Goal: Transaction & Acquisition: Book appointment/travel/reservation

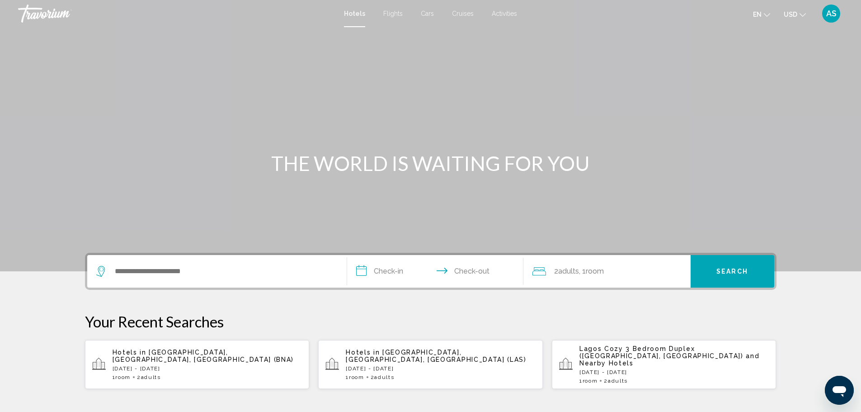
click at [462, 13] on span "Cruises" at bounding box center [463, 13] width 22 height 7
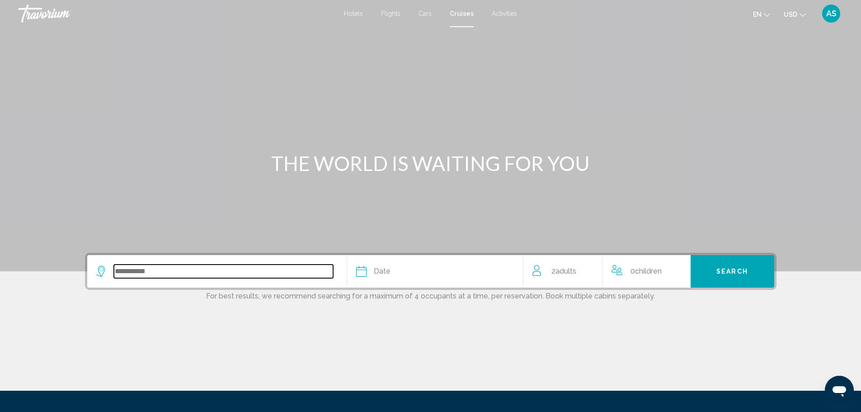
click at [129, 273] on input "Search widget" at bounding box center [223, 271] width 219 height 14
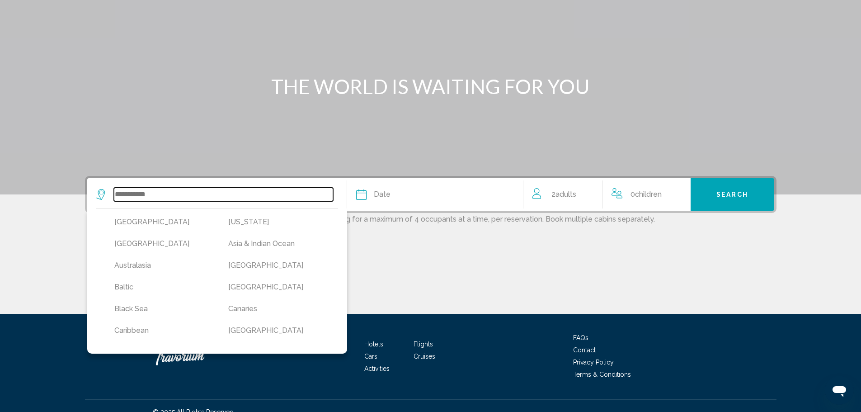
scroll to position [90, 0]
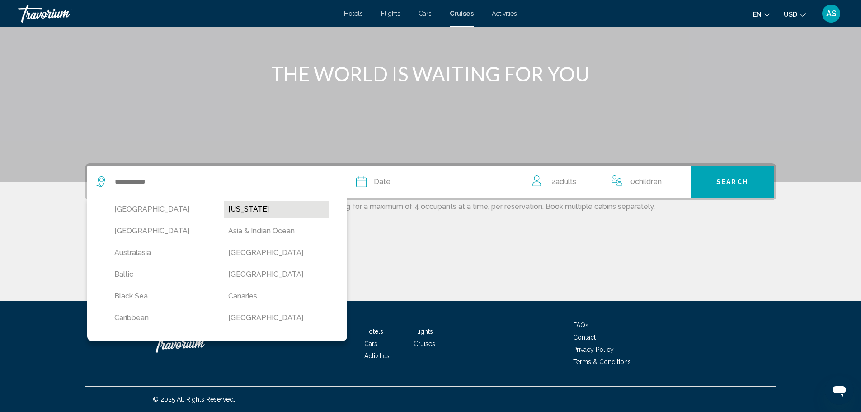
click at [236, 208] on button "[US_STATE]" at bounding box center [276, 209] width 105 height 17
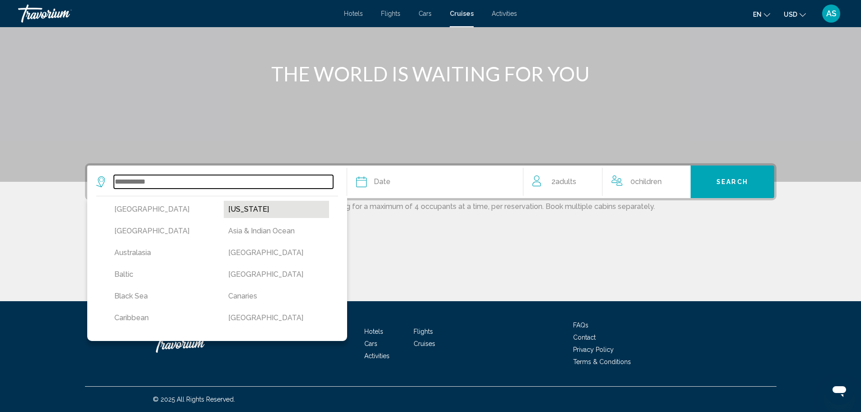
type input "******"
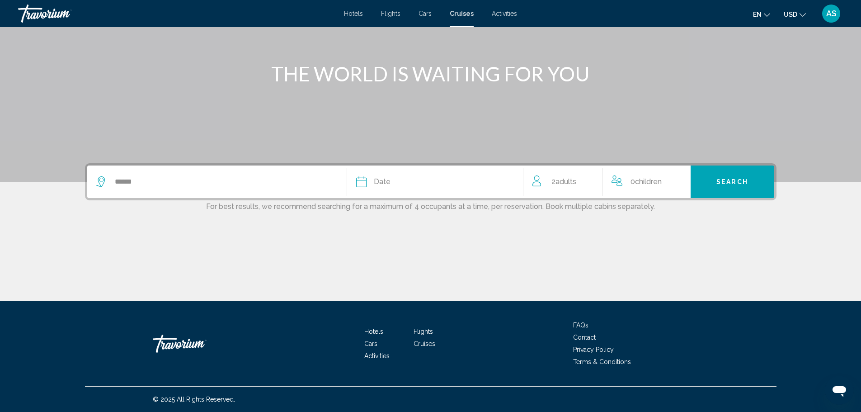
click at [391, 180] on div "Date" at bounding box center [435, 181] width 158 height 13
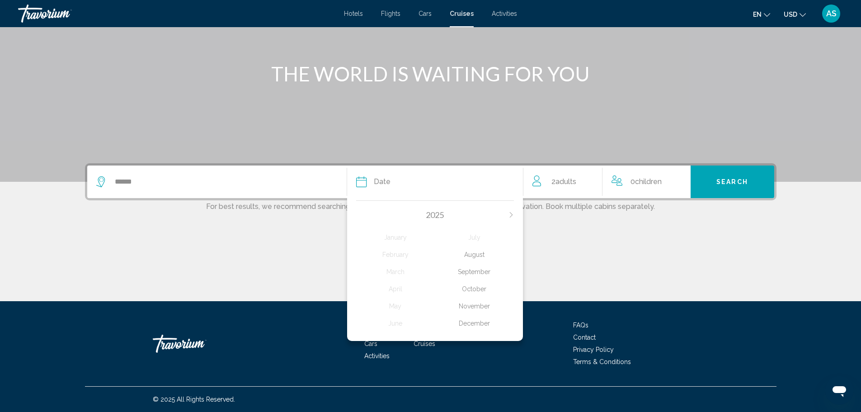
click at [508, 213] on div "2025" at bounding box center [435, 215] width 158 height 10
click at [512, 214] on icon "Next month" at bounding box center [510, 214] width 3 height 5
click at [481, 238] on div "July" at bounding box center [474, 237] width 79 height 16
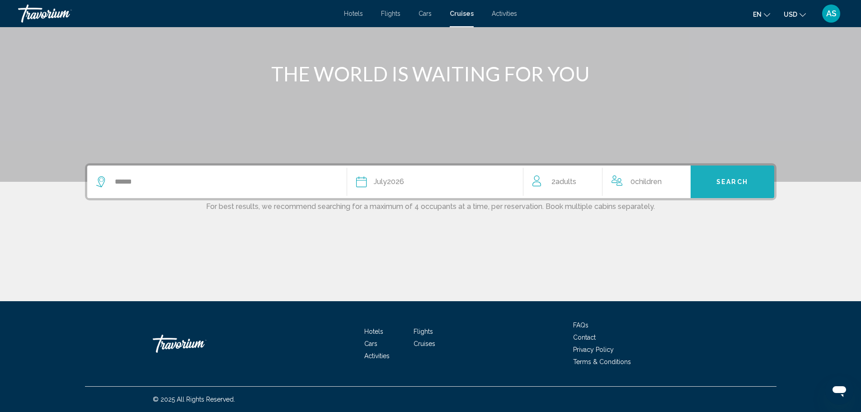
click at [735, 186] on button "Search" at bounding box center [733, 181] width 84 height 33
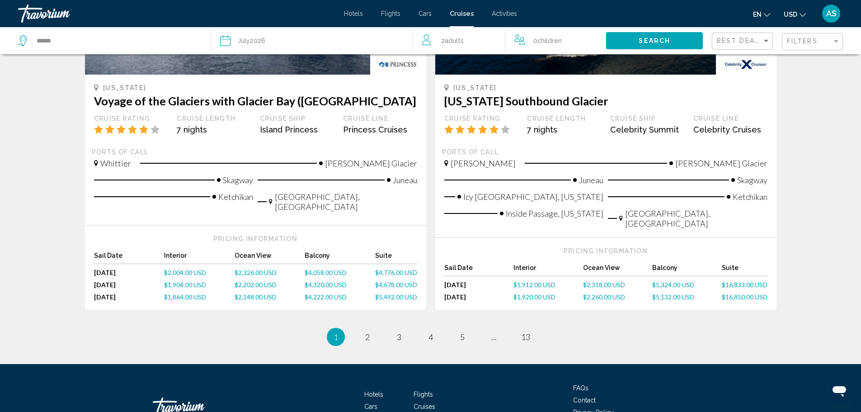
scroll to position [1004, 0]
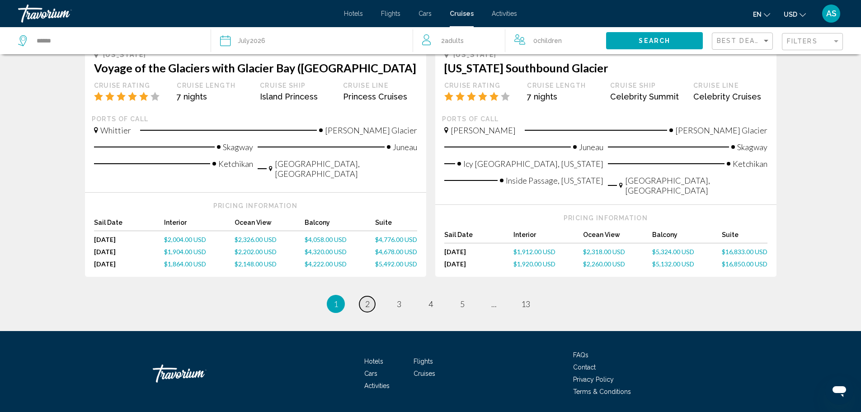
click at [365, 299] on span "2" at bounding box center [367, 304] width 5 height 10
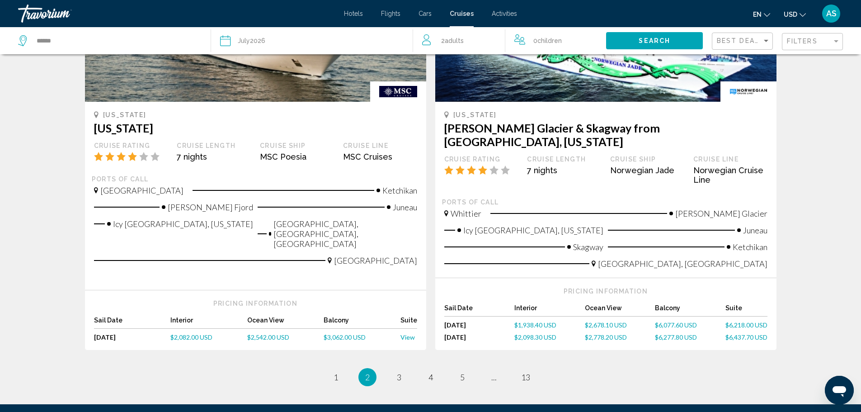
scroll to position [949, 0]
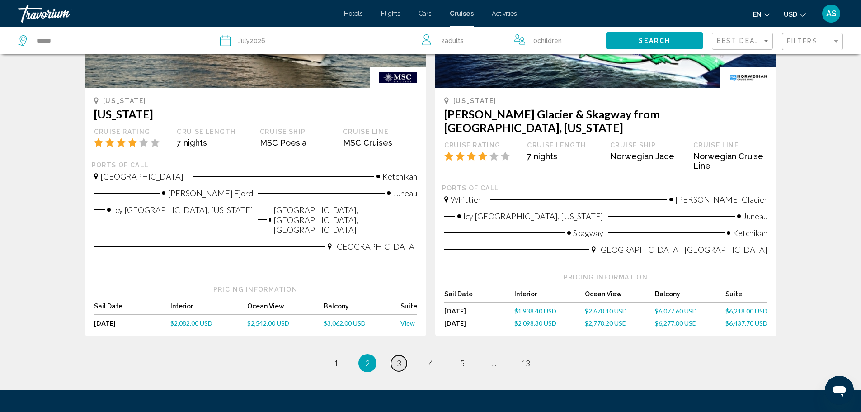
click at [398, 358] on span "3" at bounding box center [399, 363] width 5 height 10
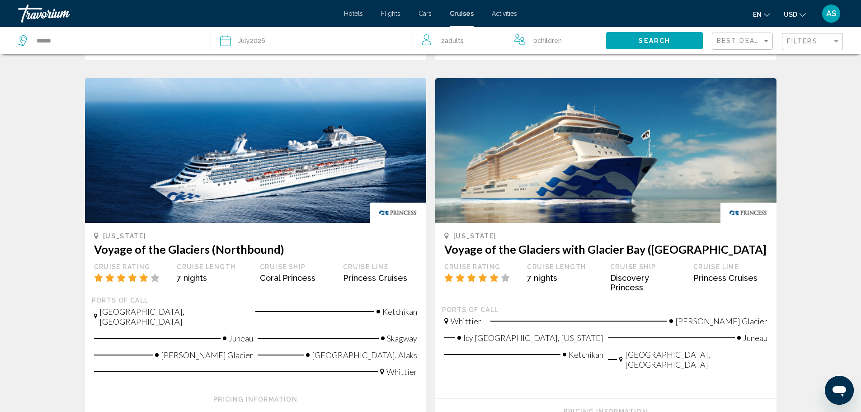
scroll to position [1029, 0]
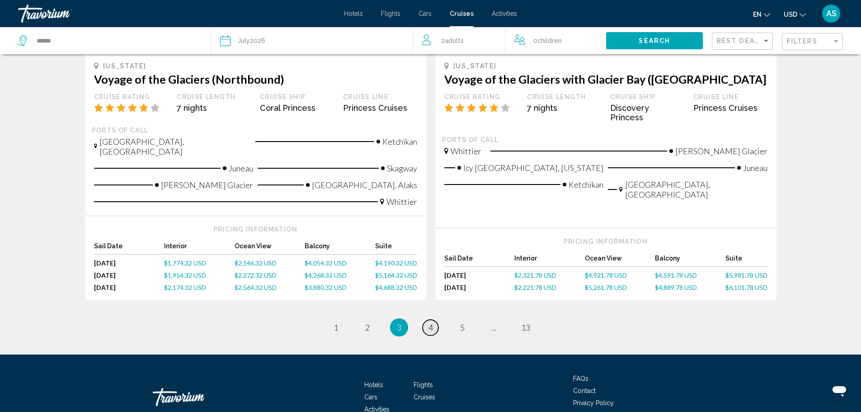
click at [430, 322] on span "4" at bounding box center [431, 327] width 5 height 10
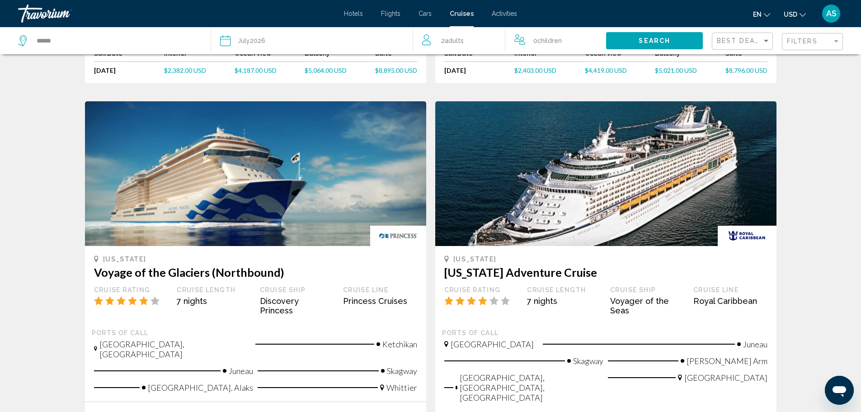
scroll to position [947, 0]
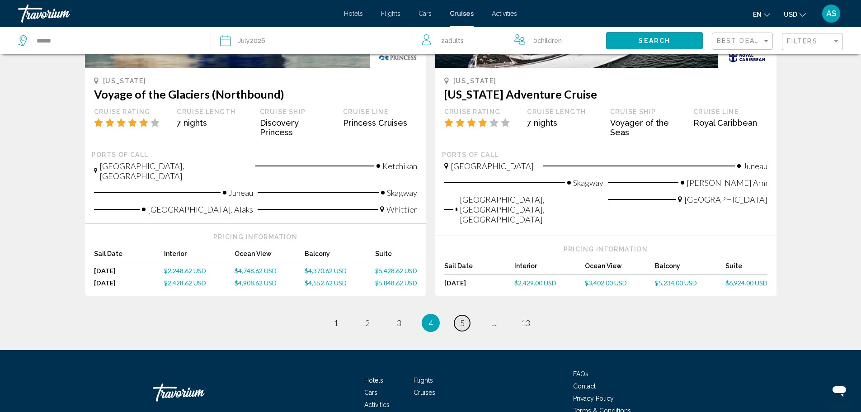
click at [461, 318] on span "5" at bounding box center [462, 323] width 5 height 10
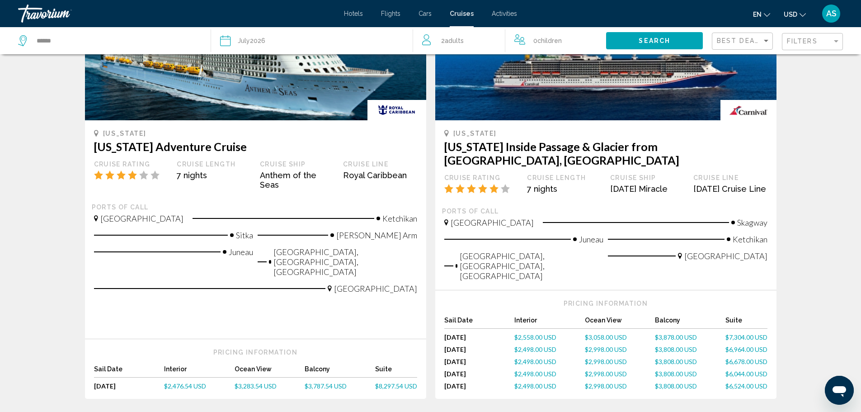
scroll to position [1002, 0]
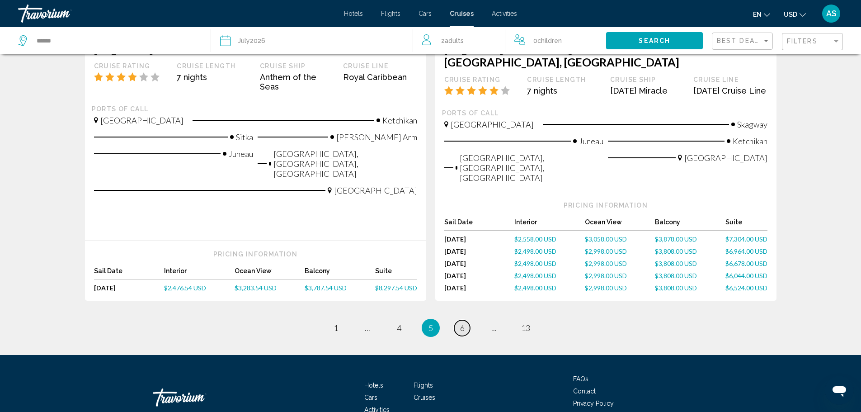
click at [462, 323] on span "6" at bounding box center [462, 328] width 5 height 10
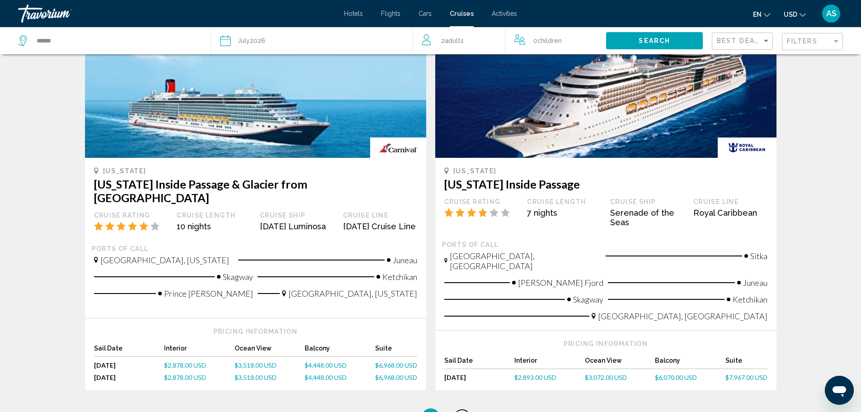
scroll to position [949, 0]
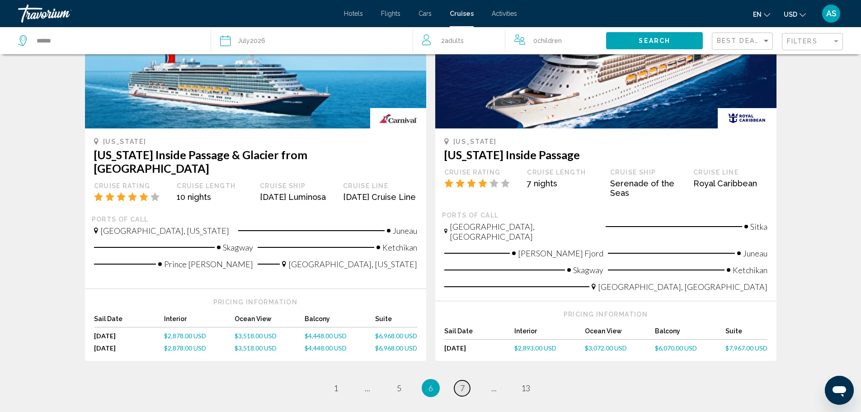
click at [459, 380] on link "page 7" at bounding box center [462, 388] width 16 height 16
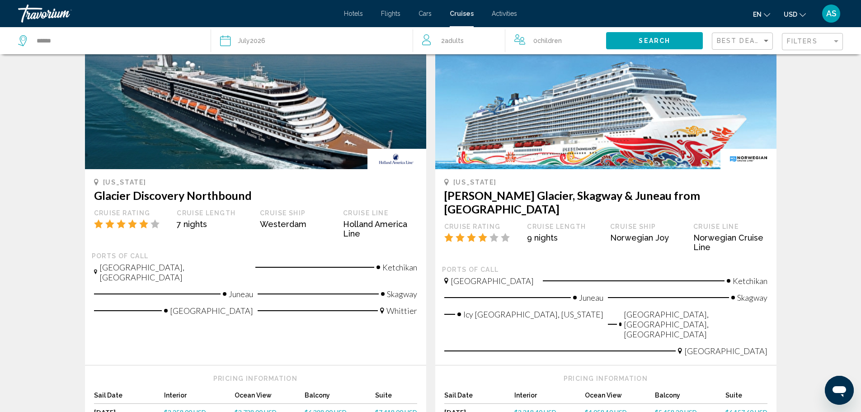
scroll to position [995, 0]
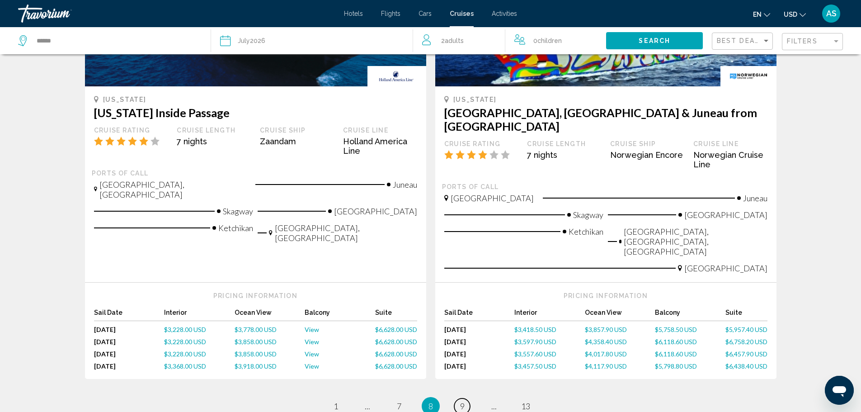
scroll to position [995, 0]
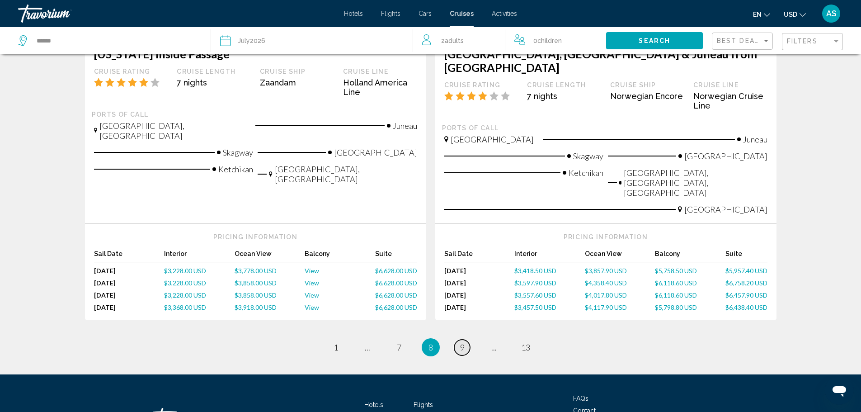
click at [464, 342] on span "9" at bounding box center [462, 347] width 5 height 10
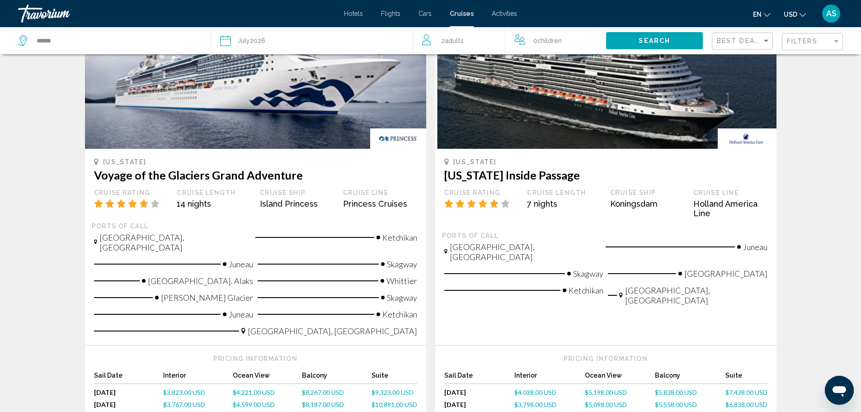
scroll to position [949, 0]
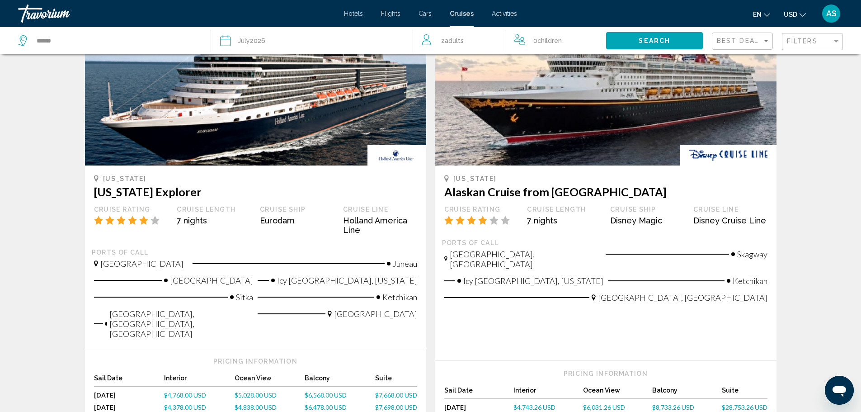
scroll to position [995, 0]
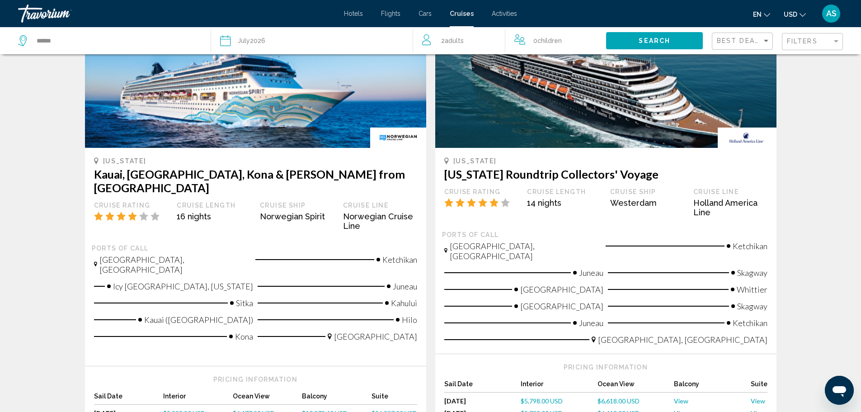
scroll to position [1040, 0]
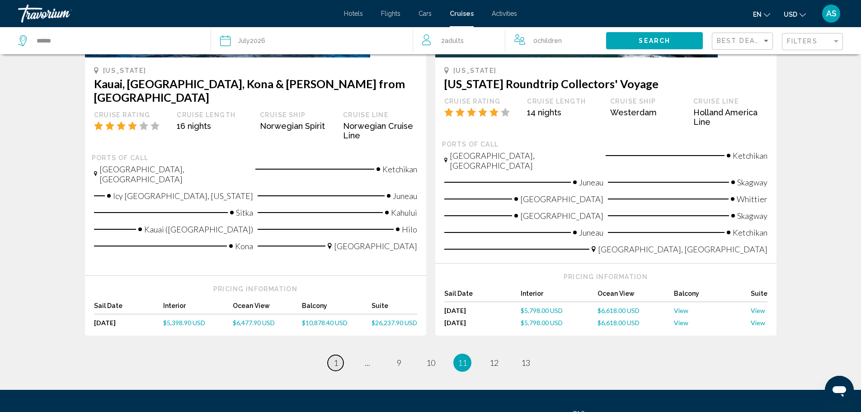
click at [334, 358] on span "1" at bounding box center [336, 363] width 5 height 10
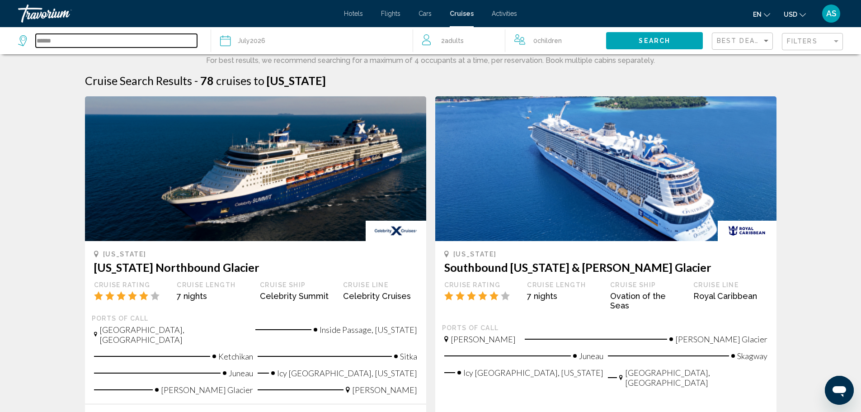
click at [73, 44] on input "******" at bounding box center [116, 41] width 161 height 14
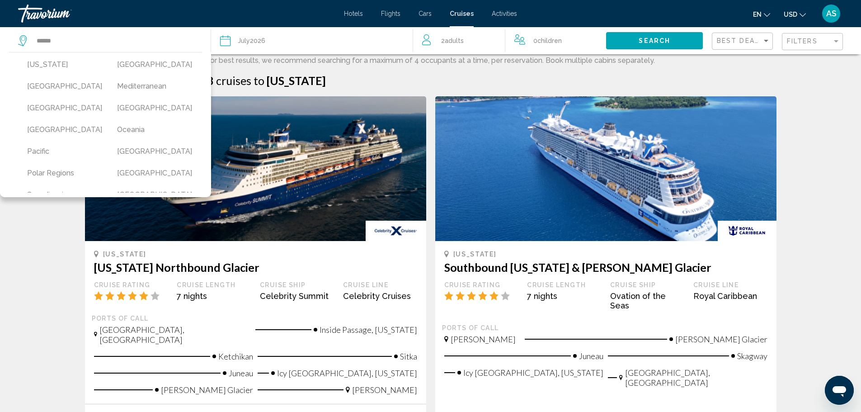
scroll to position [168, 0]
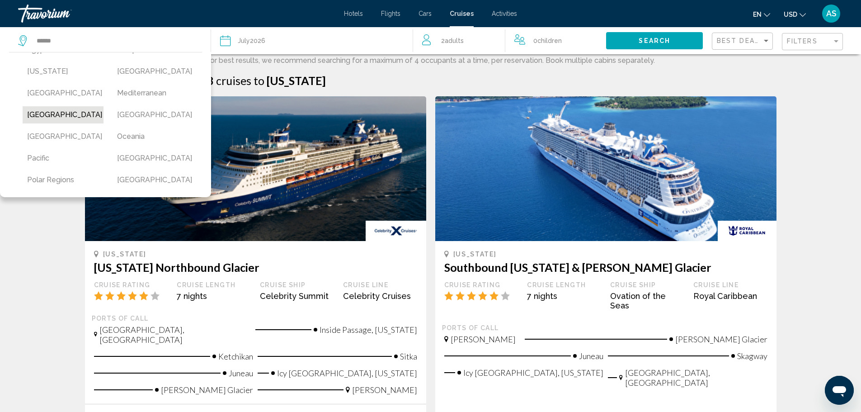
click at [52, 116] on button "[GEOGRAPHIC_DATA]" at bounding box center [63, 114] width 81 height 17
type input "******"
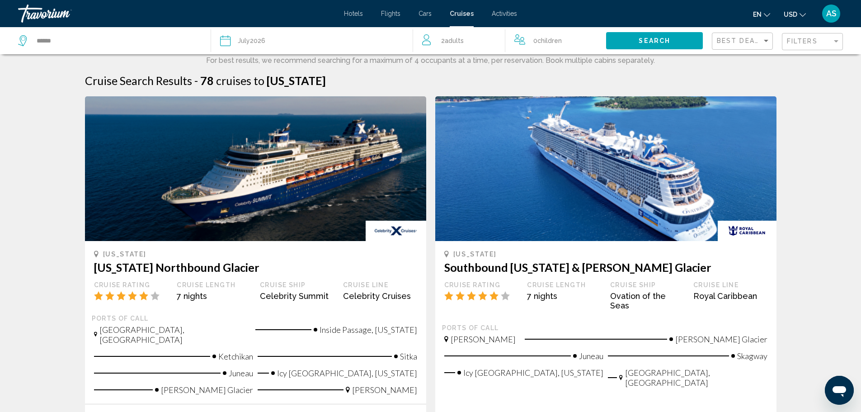
click at [276, 42] on div "Date [DATE]" at bounding box center [312, 40] width 184 height 13
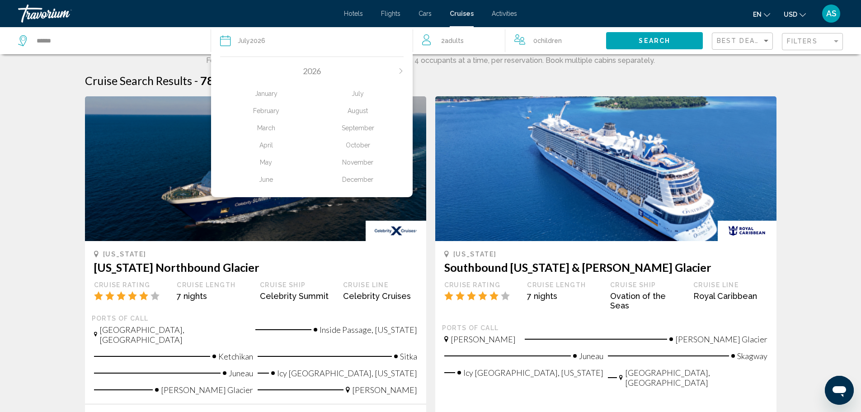
click at [362, 143] on div "October" at bounding box center [358, 145] width 92 height 16
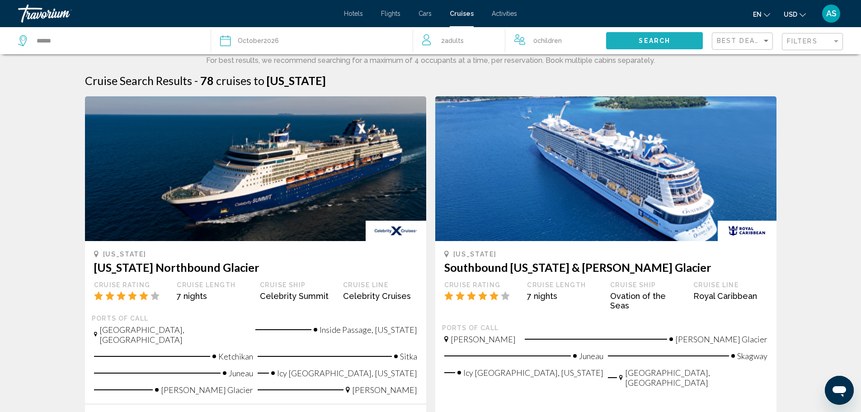
click at [639, 42] on button "Search" at bounding box center [654, 40] width 97 height 17
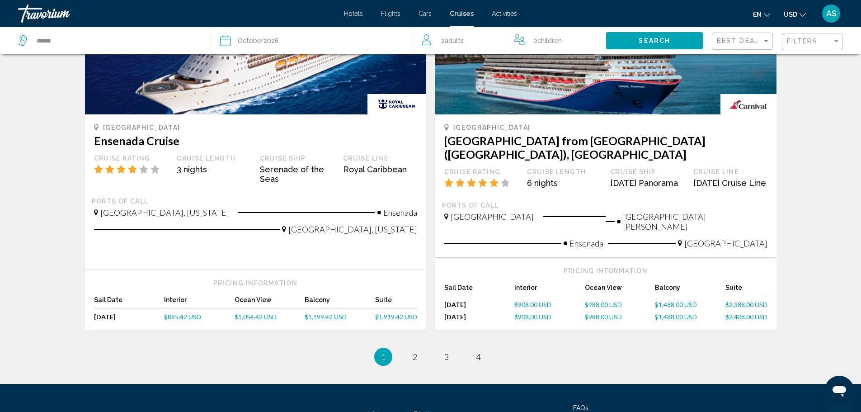
scroll to position [948, 0]
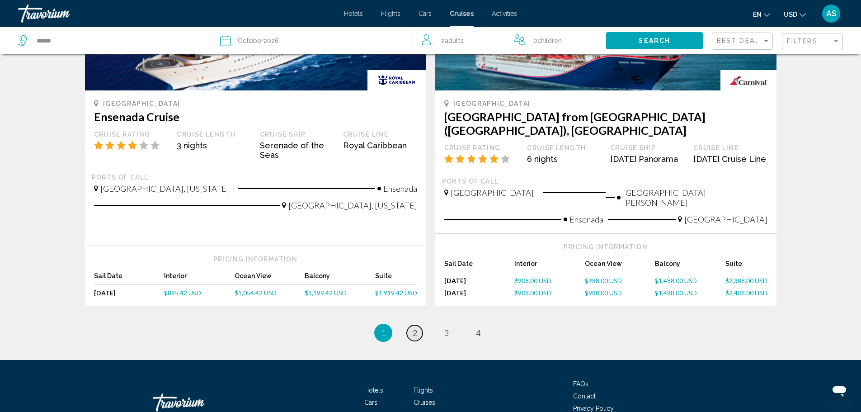
click at [414, 325] on link "page 2" at bounding box center [415, 333] width 16 height 16
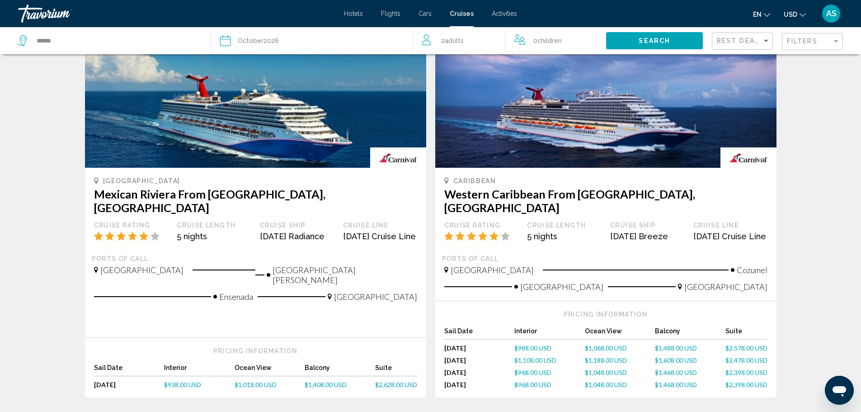
scroll to position [76, 0]
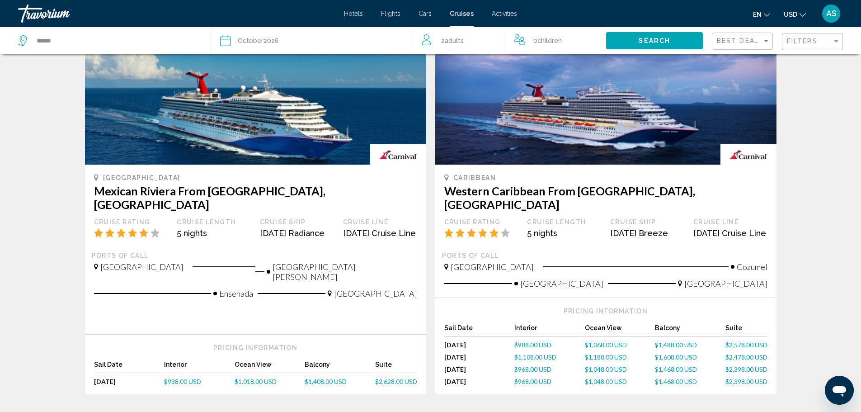
click at [297, 41] on div "Date [DATE]" at bounding box center [312, 40] width 184 height 13
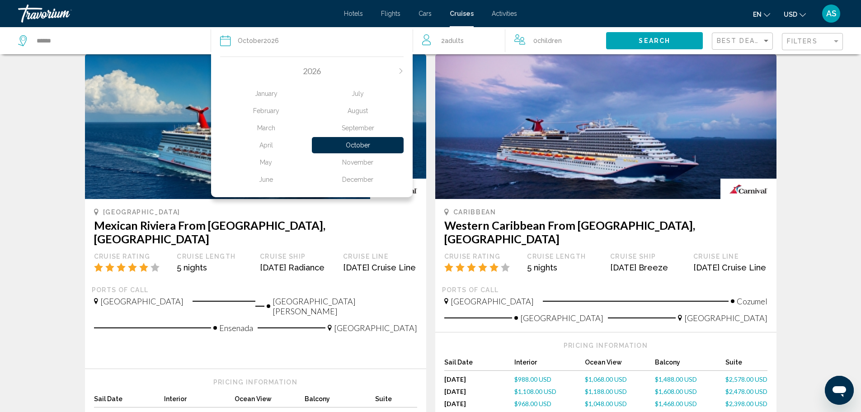
scroll to position [0, 0]
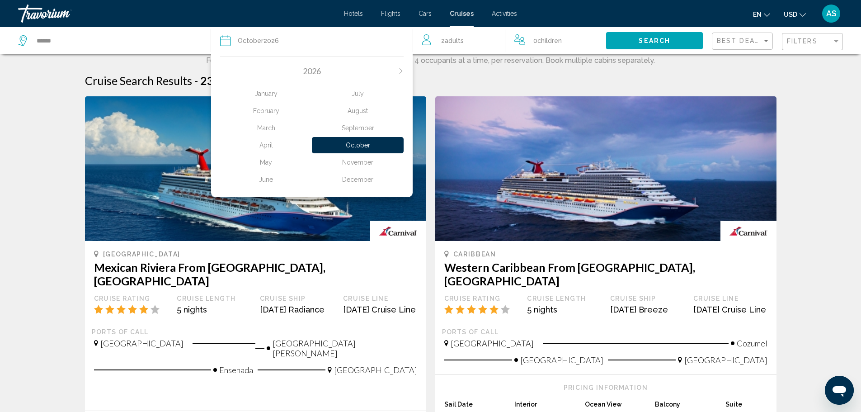
click at [256, 70] on div "2026" at bounding box center [312, 71] width 184 height 10
click at [320, 74] on span "2026" at bounding box center [312, 71] width 18 height 10
click at [315, 66] on span "2026" at bounding box center [312, 71] width 18 height 10
click at [320, 71] on span "2026" at bounding box center [312, 71] width 18 height 10
click at [312, 70] on span "2026" at bounding box center [312, 71] width 18 height 10
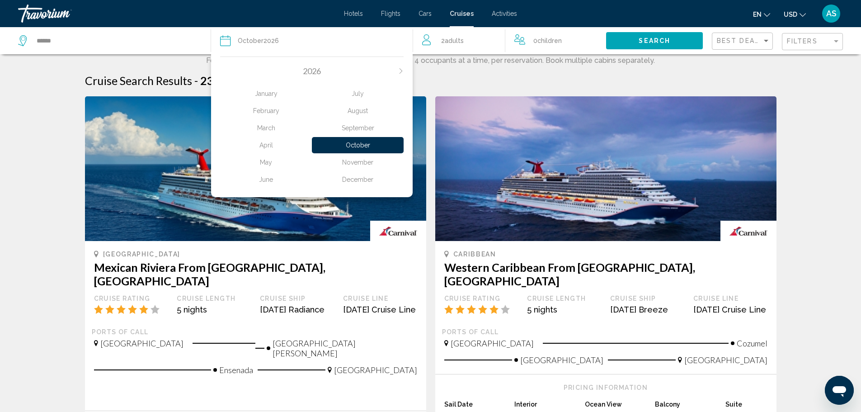
click at [321, 46] on div "Date [DATE]" at bounding box center [312, 40] width 184 height 13
click at [749, 78] on div "Cruise Search Results - 23 cruises to [GEOGRAPHIC_DATA]" at bounding box center [431, 81] width 692 height 14
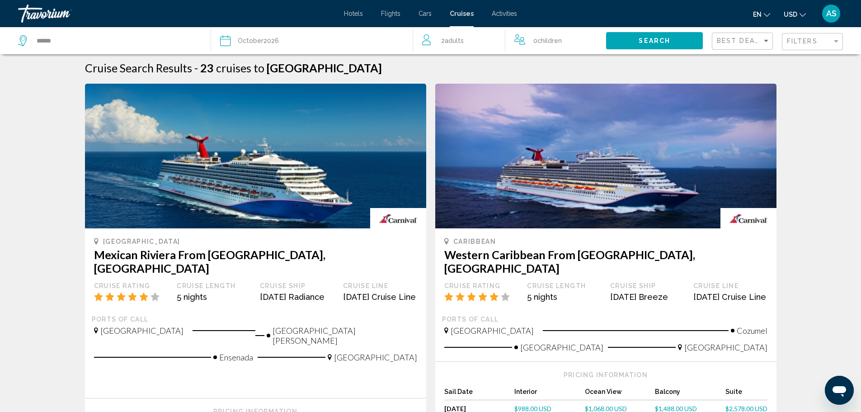
scroll to position [9, 0]
